Goal: Check status

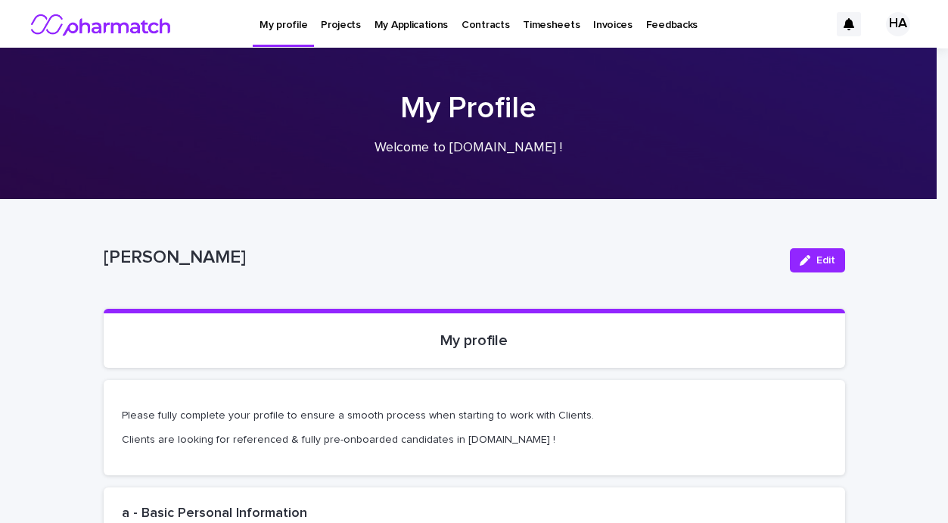
click at [886, 26] on div "HA" at bounding box center [898, 24] width 24 height 24
click at [672, 250] on p "[PERSON_NAME]" at bounding box center [441, 258] width 674 height 22
click at [337, 26] on div at bounding box center [474, 24] width 948 height 48
click at [337, 26] on p "Projects" at bounding box center [341, 16] width 40 height 32
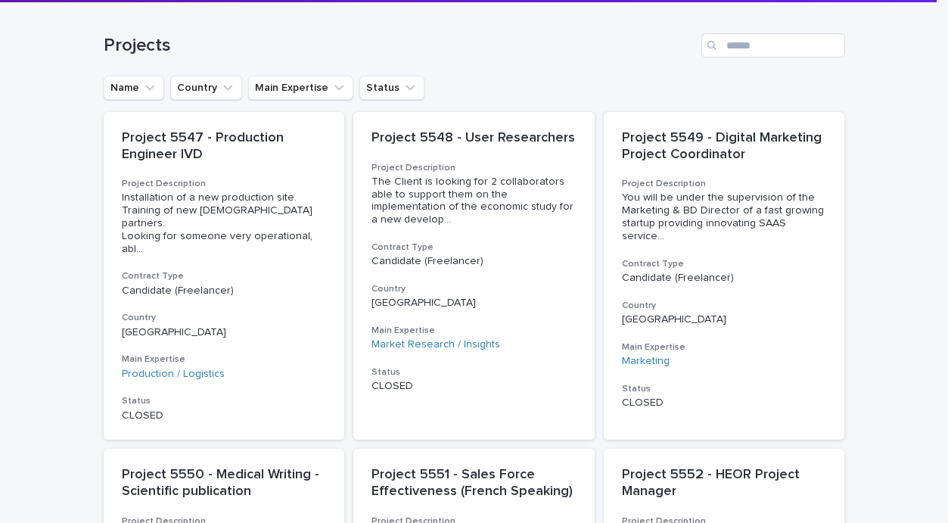
scroll to position [143, 0]
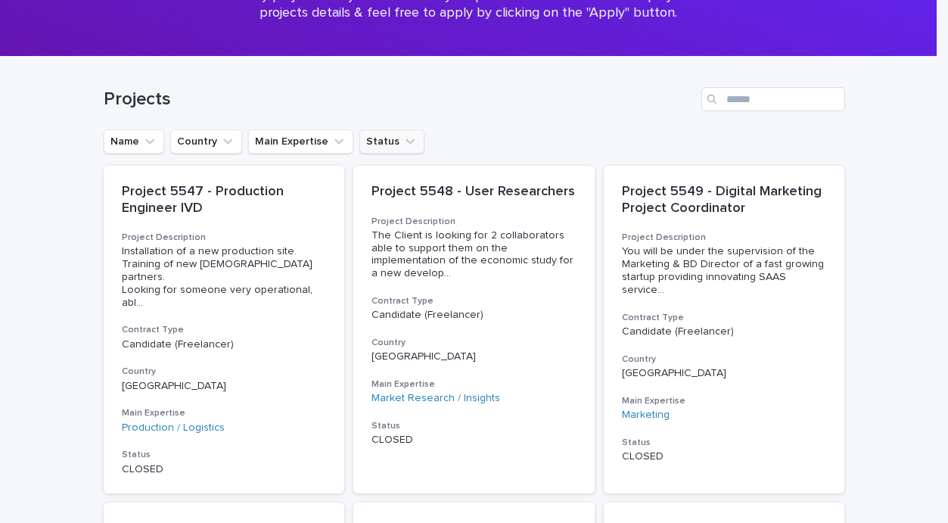
click at [402, 140] on icon "Status" at bounding box center [409, 141] width 15 height 15
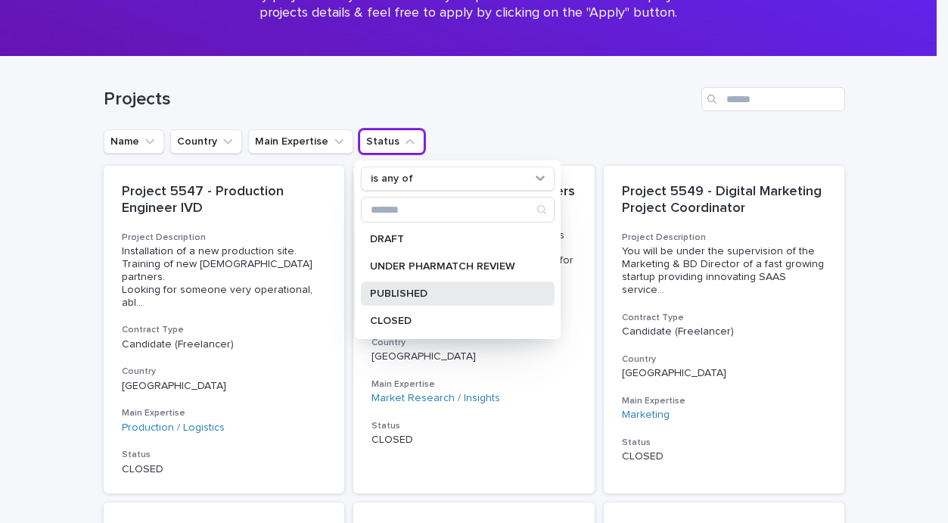
click at [401, 290] on p "PUBLISHED" at bounding box center [450, 293] width 160 height 11
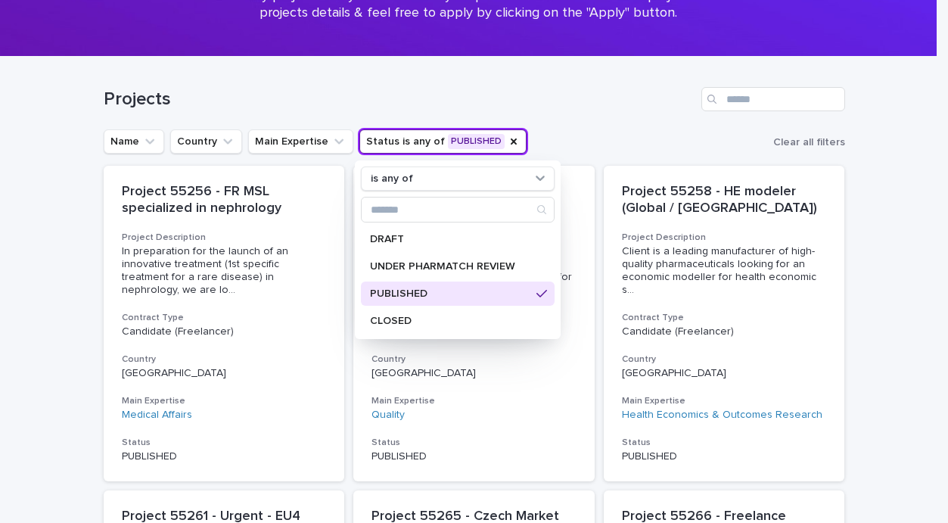
click at [885, 261] on div "Loading... Saving… Loading... Saving… Projects Name Country Main Expertise Stat…" at bounding box center [474, 502] width 948 height 891
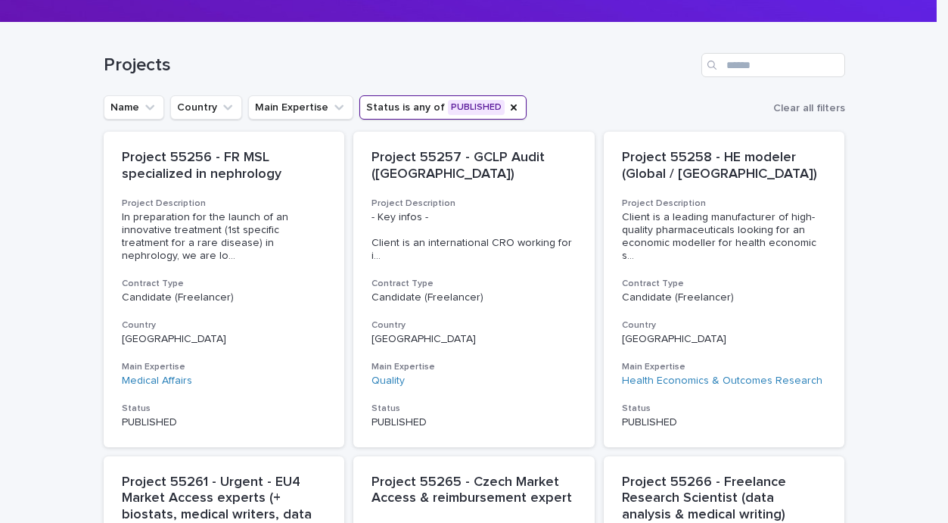
scroll to position [173, 0]
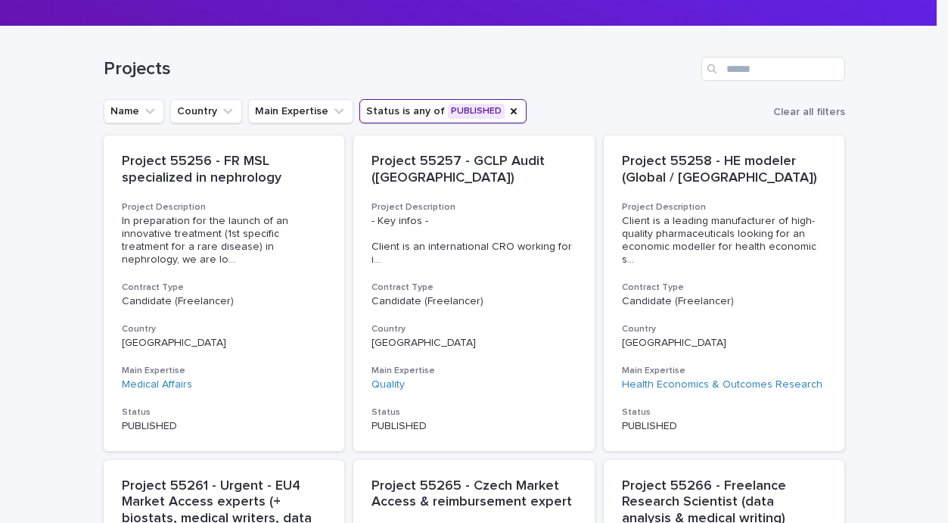
click at [479, 110] on button "Status is any of PUBLISHED" at bounding box center [442, 111] width 167 height 24
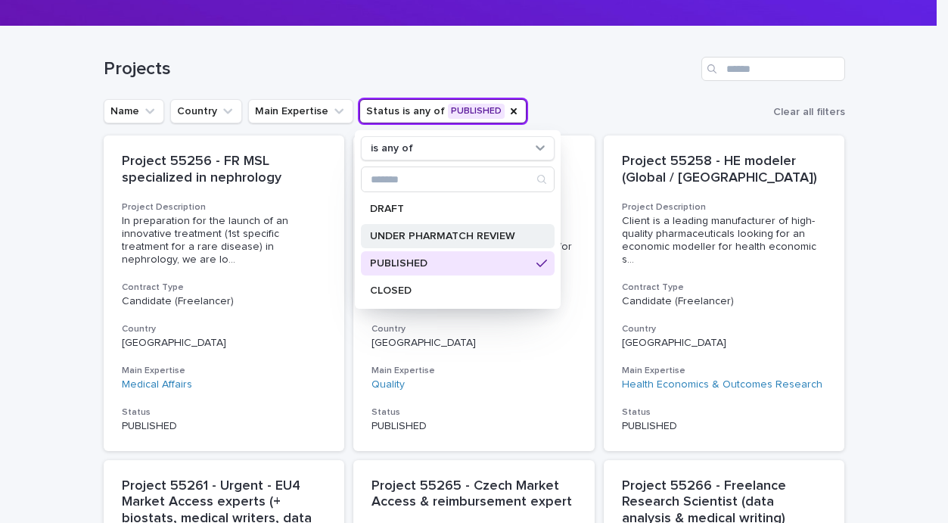
click at [448, 234] on p "UNDER PHARMATCH REVIEW" at bounding box center [450, 236] width 160 height 11
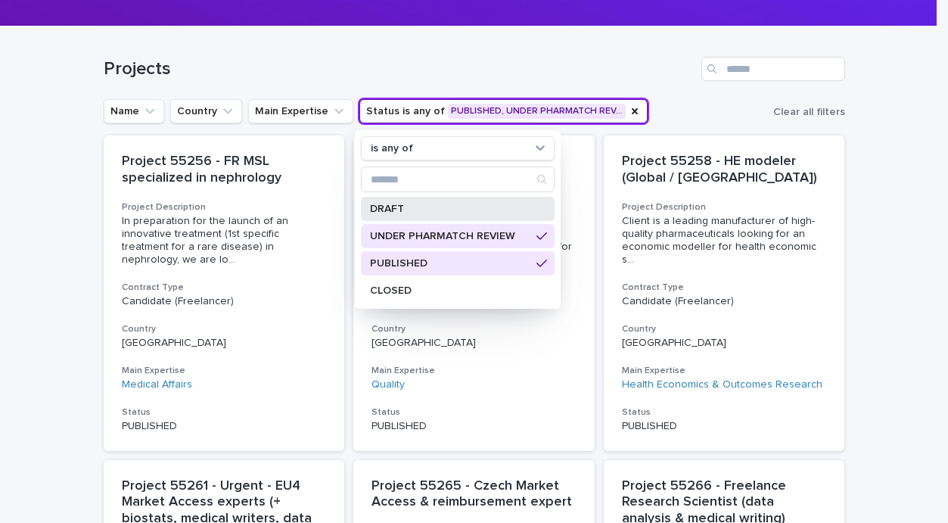
click at [449, 214] on p "DRAFT" at bounding box center [450, 208] width 160 height 11
click at [908, 250] on div "Loading... Saving… Loading... Saving… Projects Name Country Main Expertise Stat…" at bounding box center [474, 471] width 948 height 891
